Goal: Transaction & Acquisition: Obtain resource

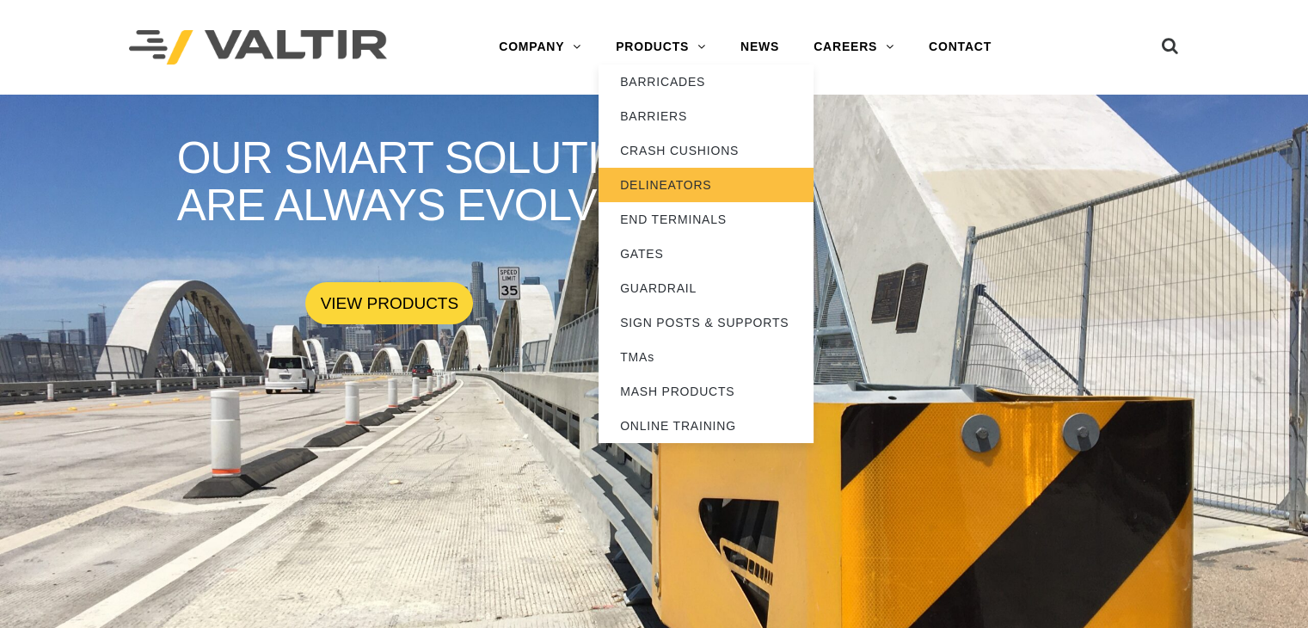
click at [698, 179] on link "DELINEATORS" at bounding box center [705, 185] width 215 height 34
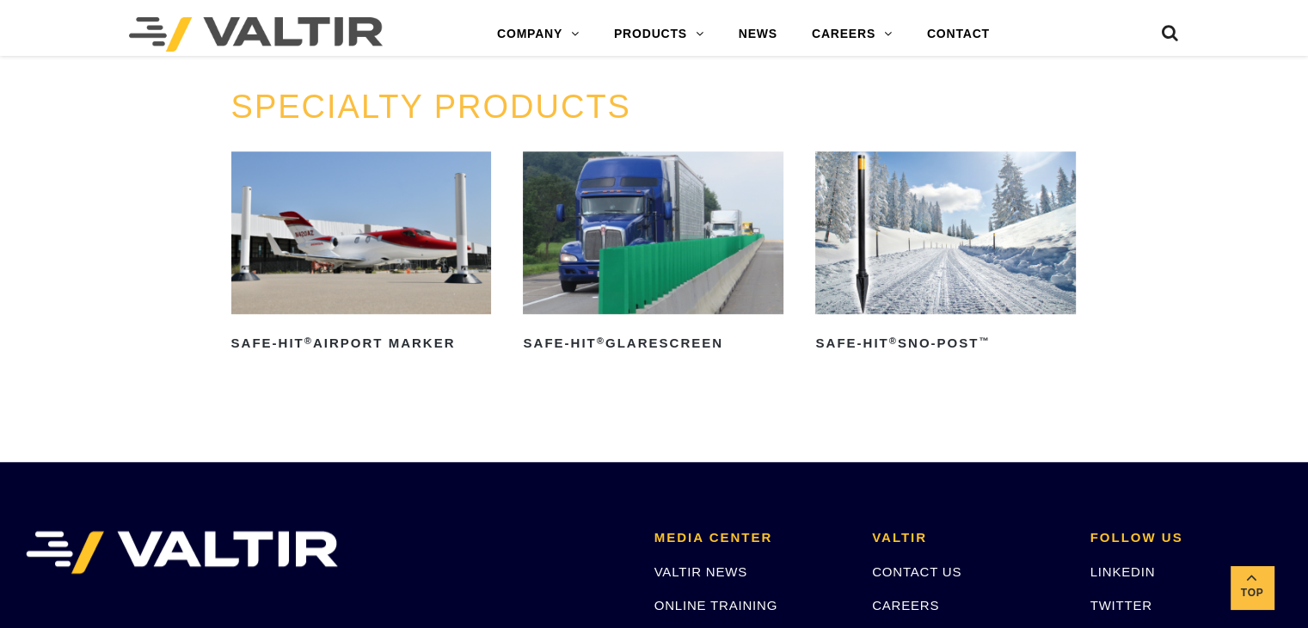
scroll to position [1335, 0]
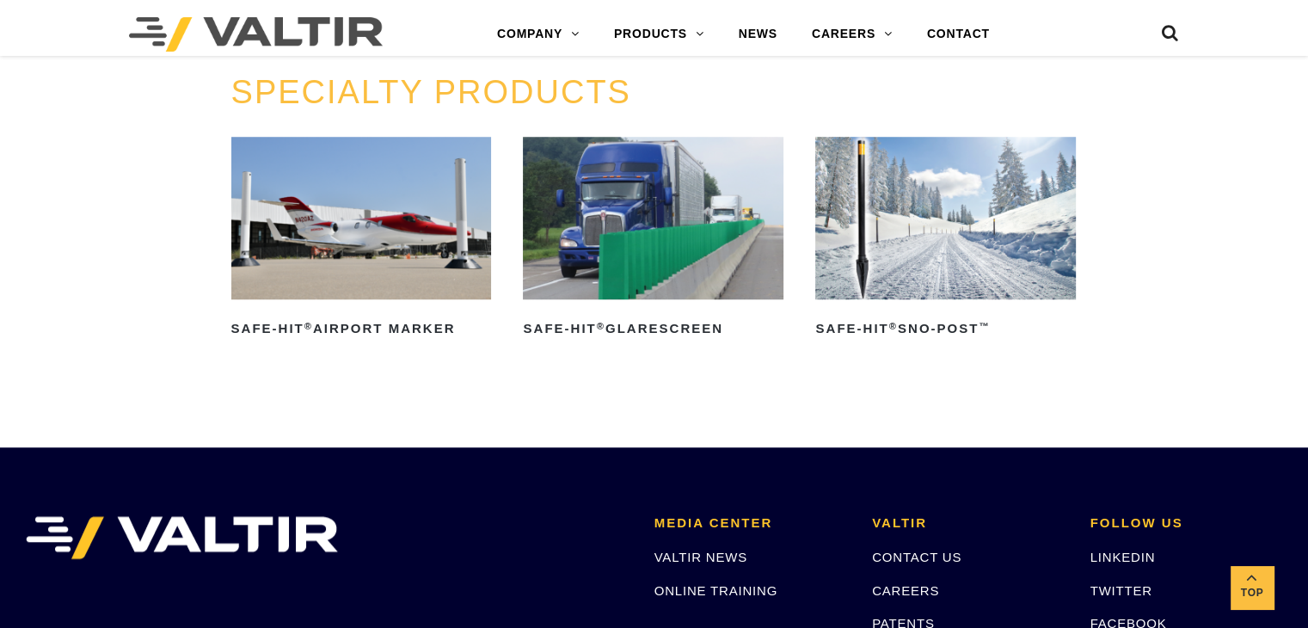
click at [621, 235] on img at bounding box center [653, 218] width 261 height 163
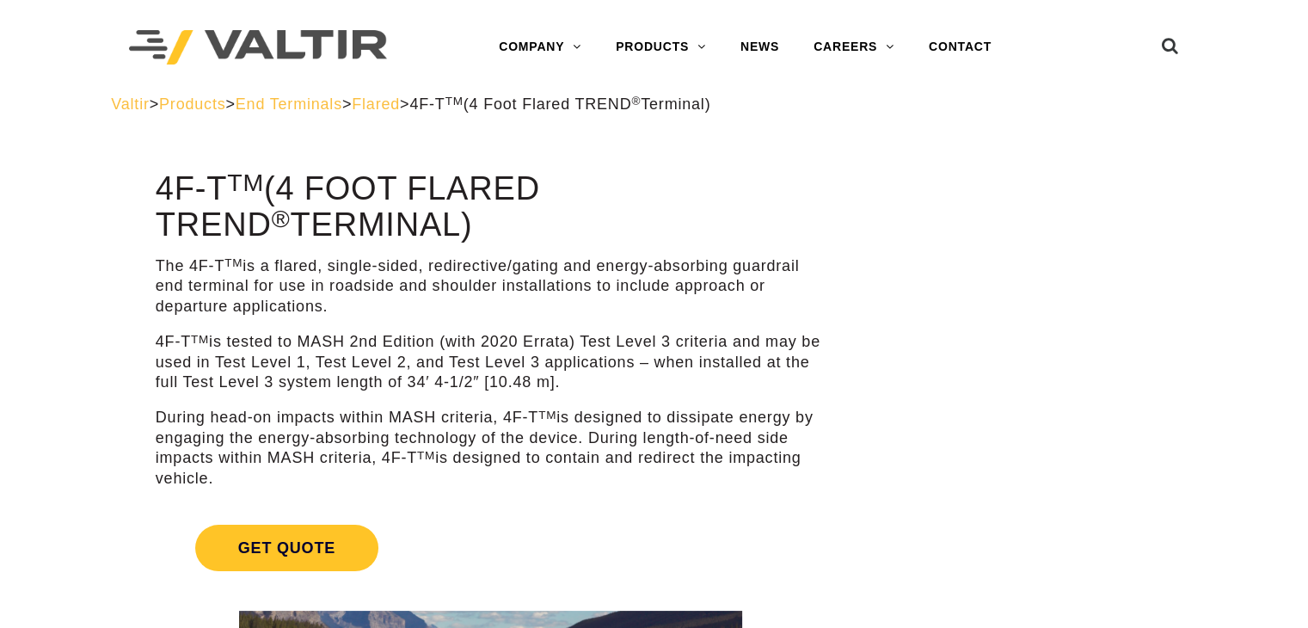
scroll to position [120, 0]
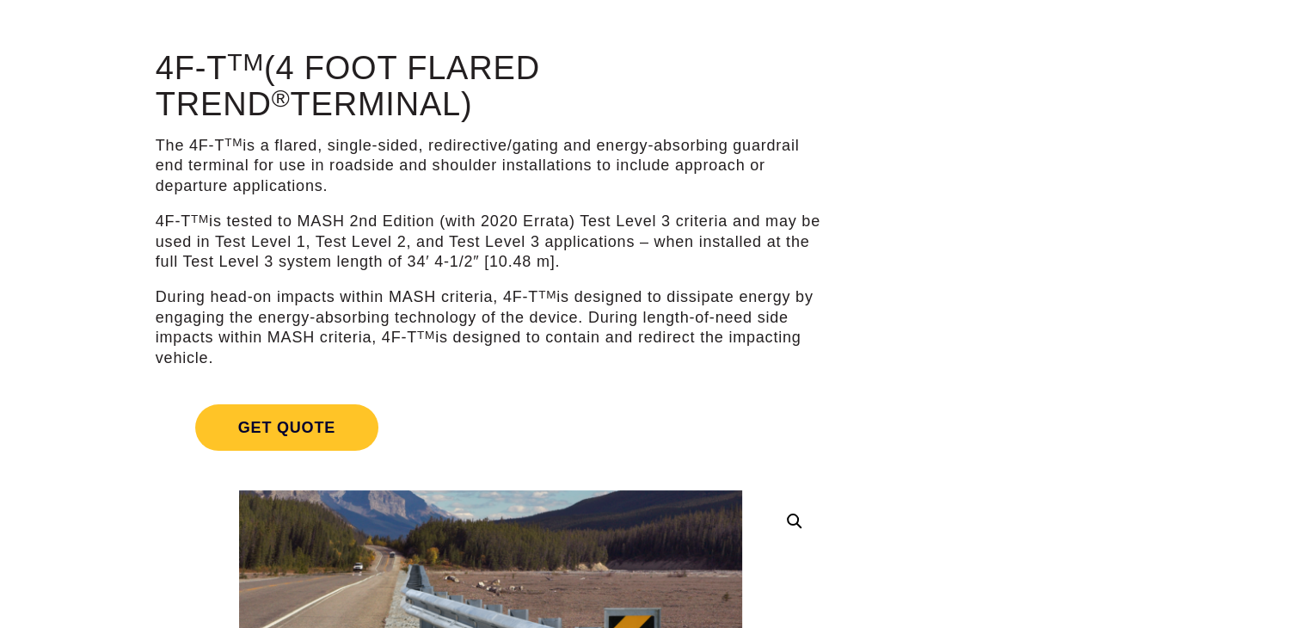
drag, startPoint x: 155, startPoint y: 141, endPoint x: 353, endPoint y: 193, distance: 204.6
click at [353, 193] on p "The 4F-T TM is a flared, single-sided, redirective/gating and energy-absorbing …" at bounding box center [491, 166] width 670 height 60
copy p "The 4F-T TM is a flared, single-sided, redirective/gating and energy-absorbing …"
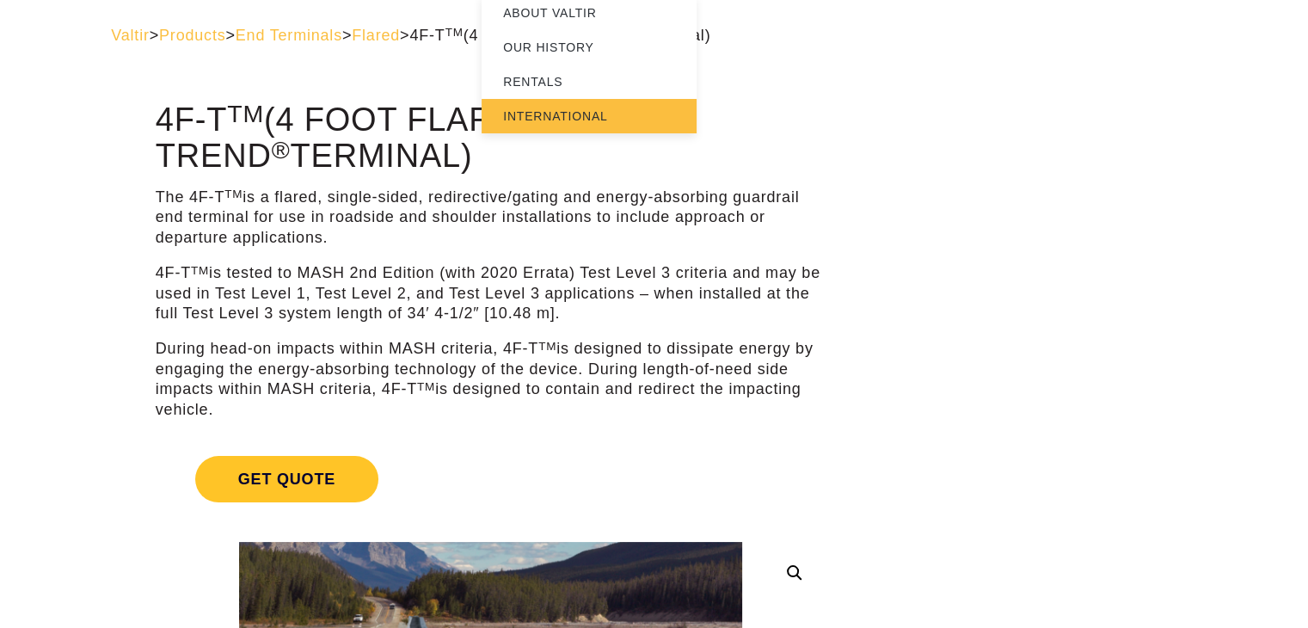
scroll to position [0, 0]
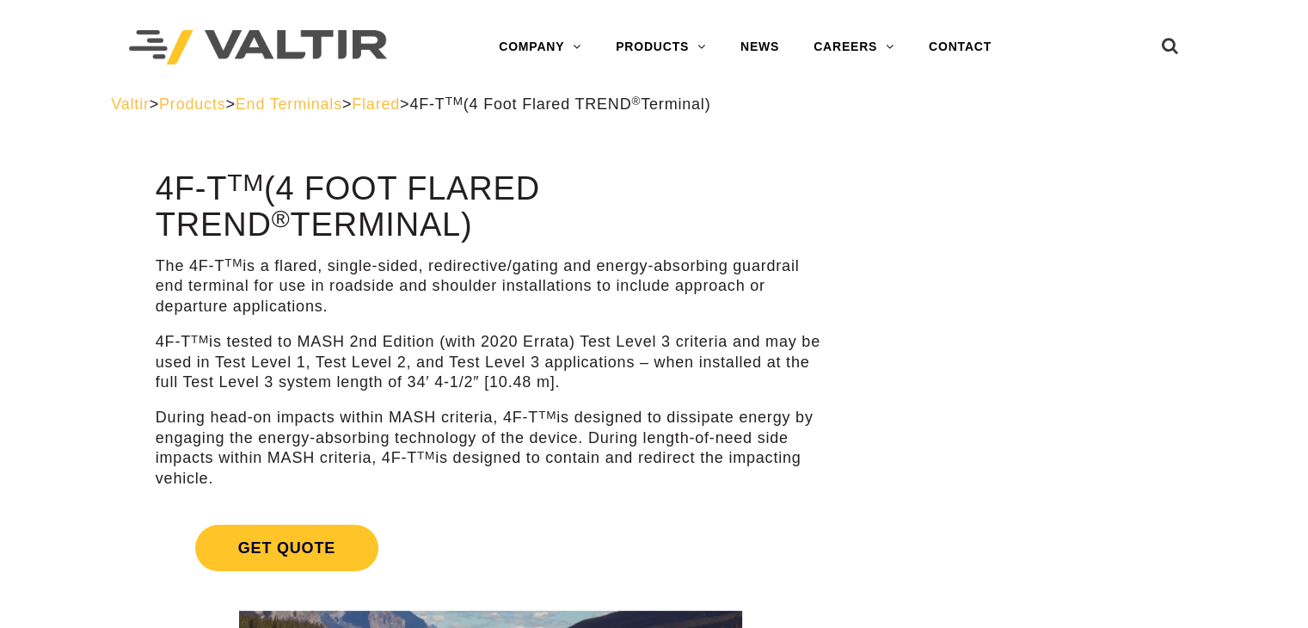
click at [347, 236] on h1 "4F-T TM (4 Foot Flared TREND ® Terminal)" at bounding box center [491, 207] width 670 height 72
drag, startPoint x: 369, startPoint y: 235, endPoint x: 268, endPoint y: 170, distance: 119.5
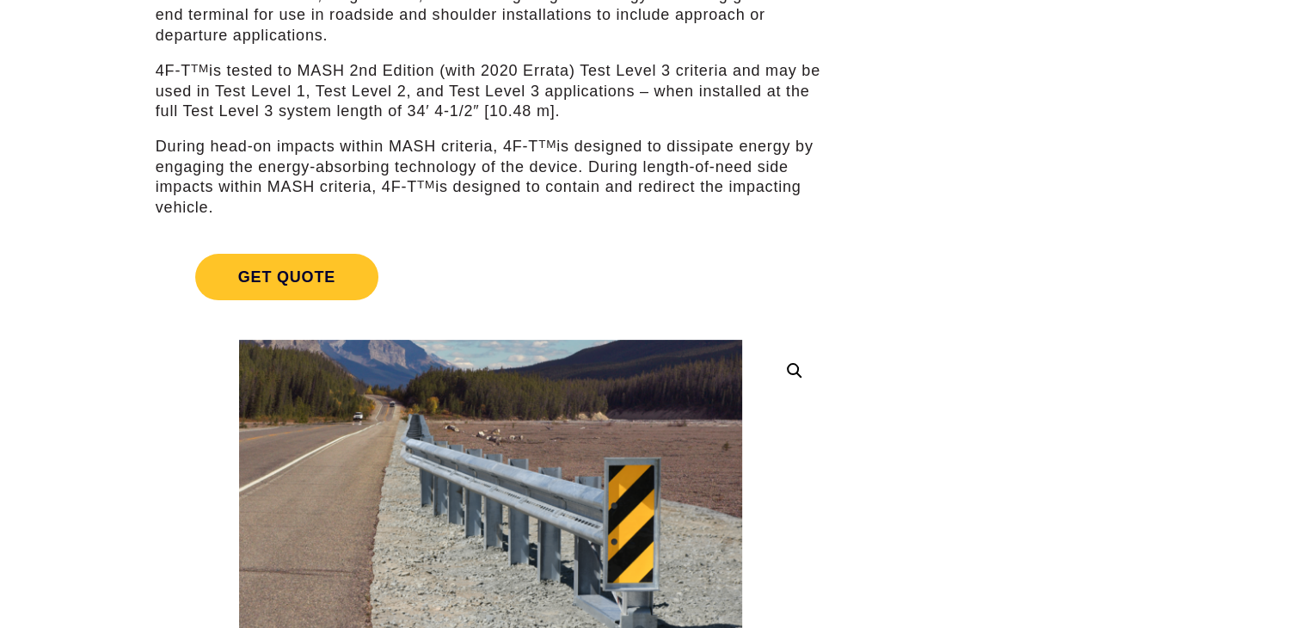
scroll to position [292, 0]
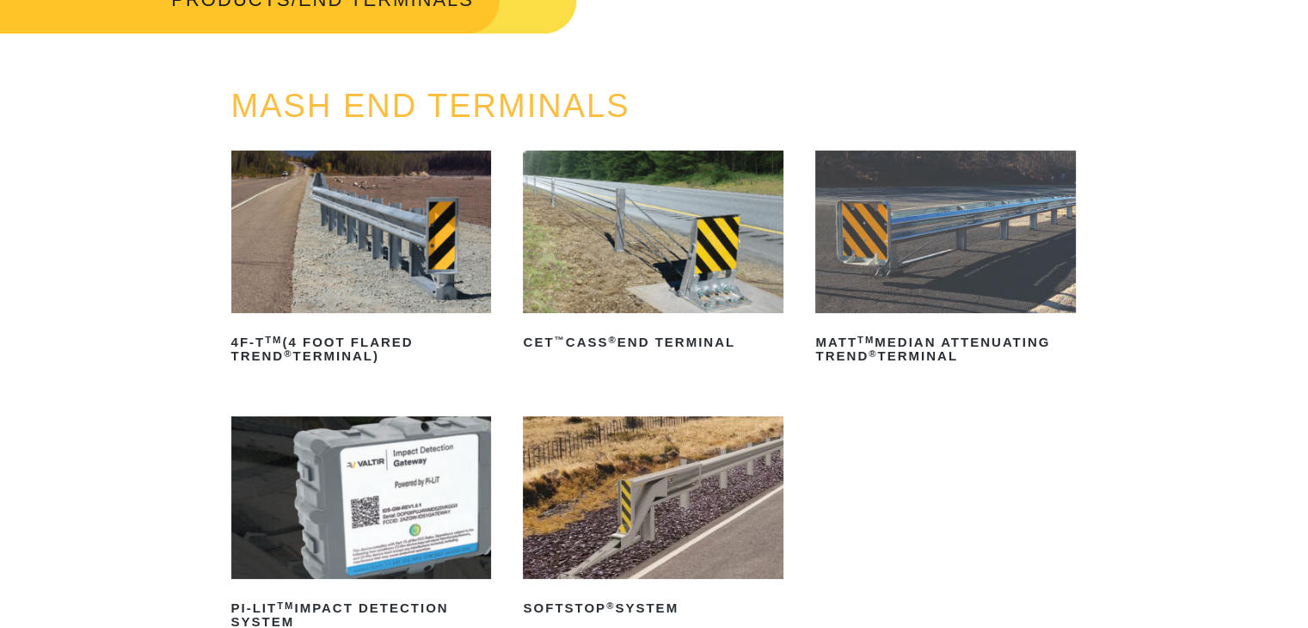
scroll to position [134, 0]
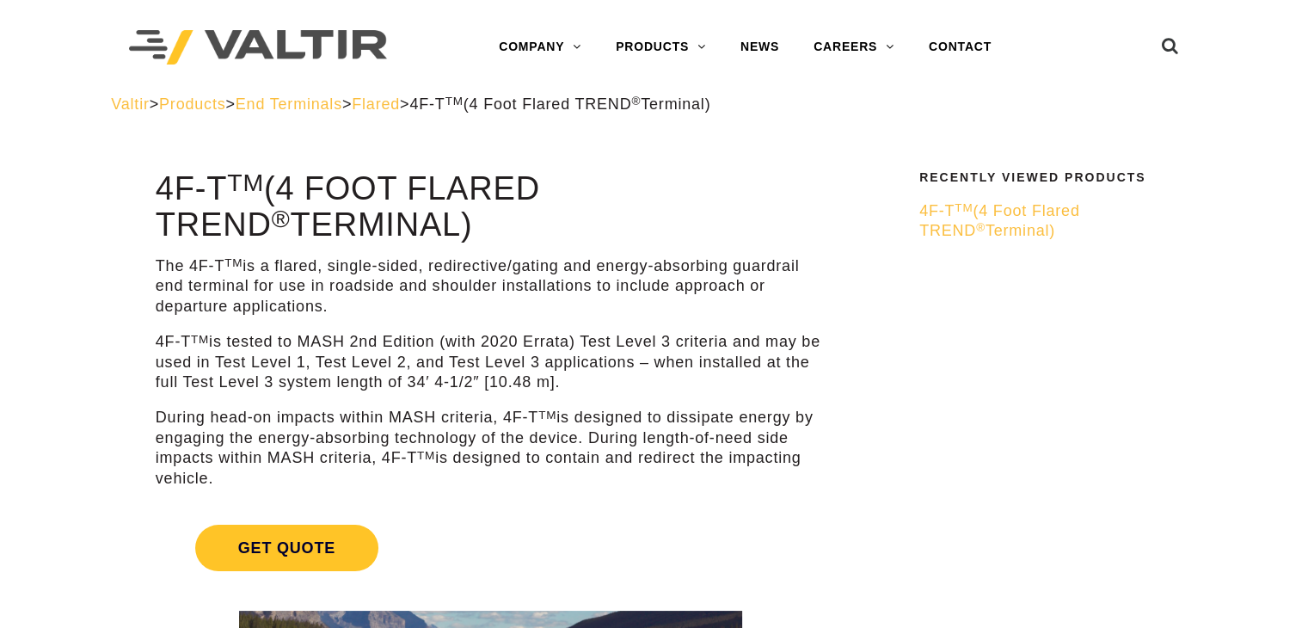
drag, startPoint x: 279, startPoint y: 182, endPoint x: 409, endPoint y: 242, distance: 143.9
click at [409, 242] on h1 "4F-T TM (4 Foot Flared TREND ® Terminal)" at bounding box center [491, 207] width 670 height 72
copy h1 "(4 Foot Flared TREND ® Terminal)"
click at [502, 297] on p "The 4F-T TM is a flared, single-sided, redirective/gating and energy-absorbing …" at bounding box center [491, 286] width 670 height 60
click at [301, 551] on span "Get Quote" at bounding box center [286, 548] width 183 height 46
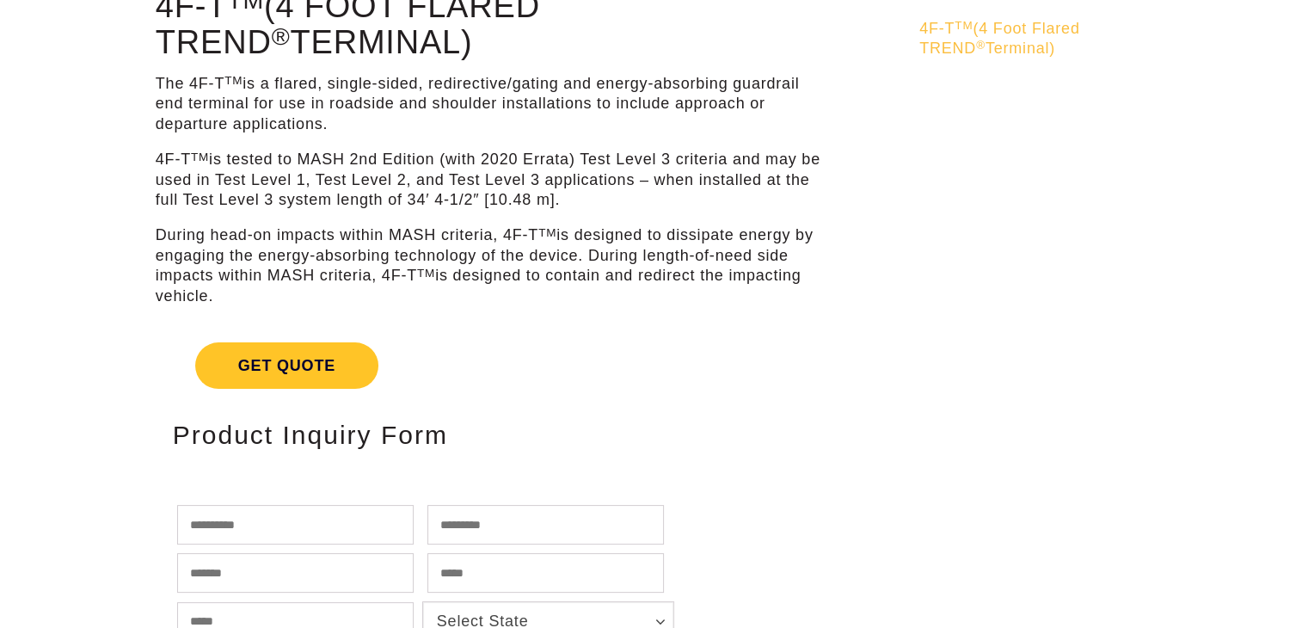
scroll to position [117, 0]
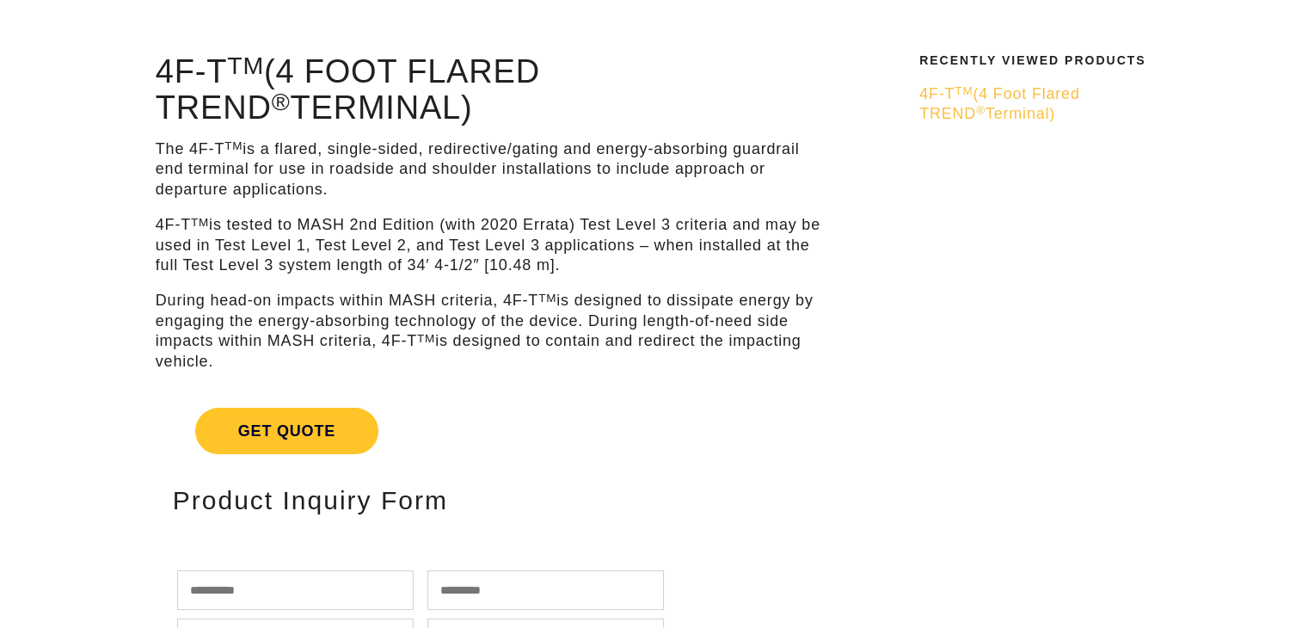
drag, startPoint x: 307, startPoint y: 438, endPoint x: 778, endPoint y: 375, distance: 475.4
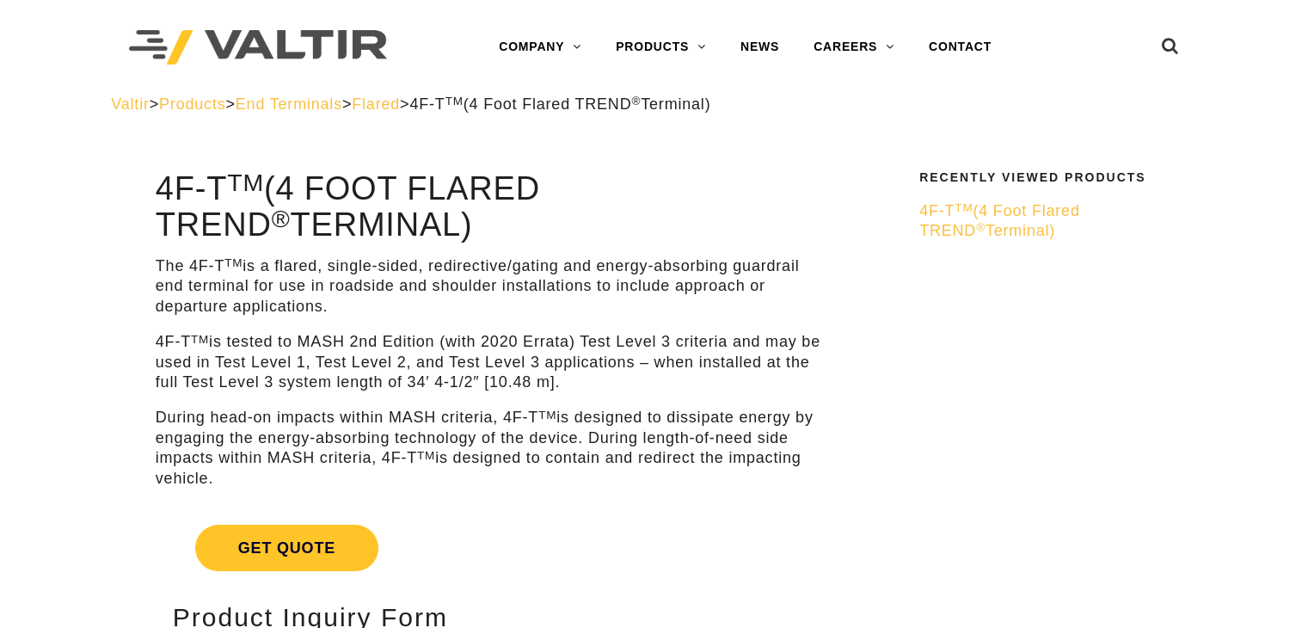
scroll to position [0, 0]
